Goal: Task Accomplishment & Management: Manage account settings

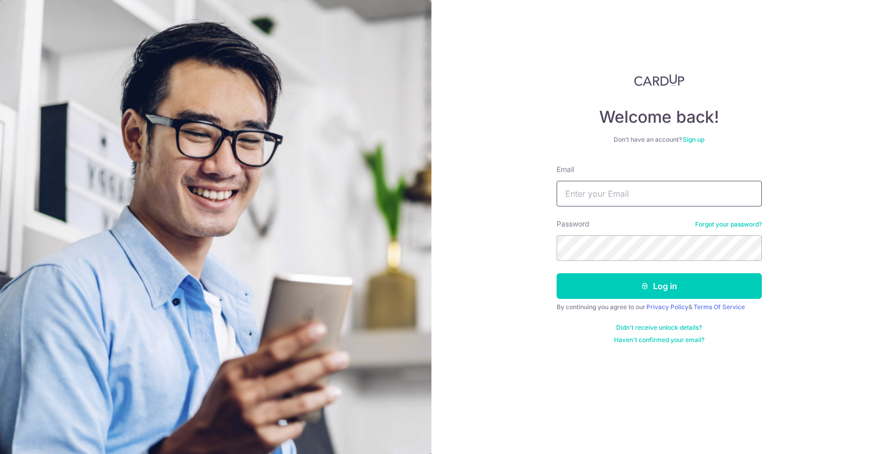
click at [573, 193] on input "Email" at bounding box center [659, 194] width 205 height 26
type input "[PERSON_NAME][EMAIL_ADDRESS][DOMAIN_NAME]"
click at [557, 273] on button "Log in" at bounding box center [659, 286] width 205 height 26
